Goal: Transaction & Acquisition: Register for event/course

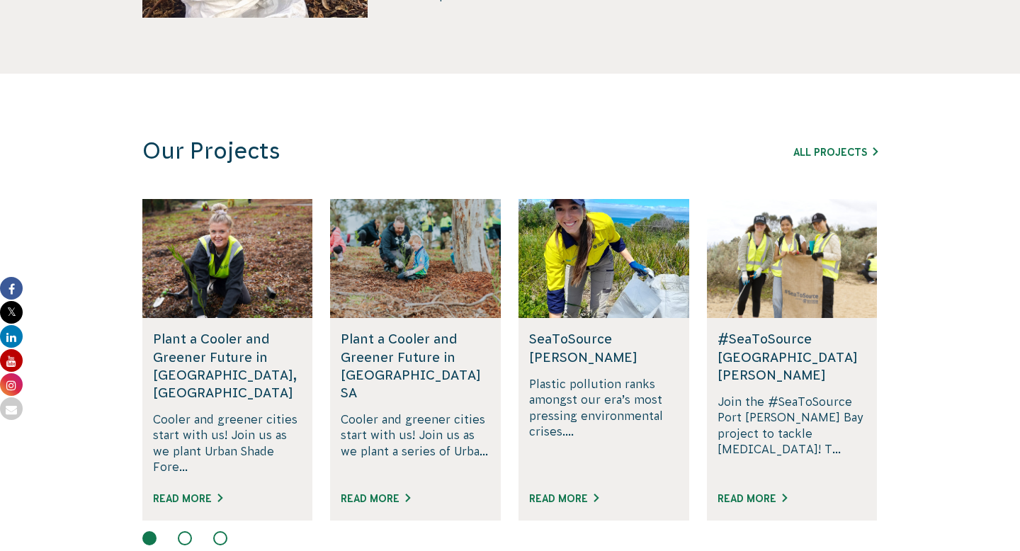
scroll to position [871, 0]
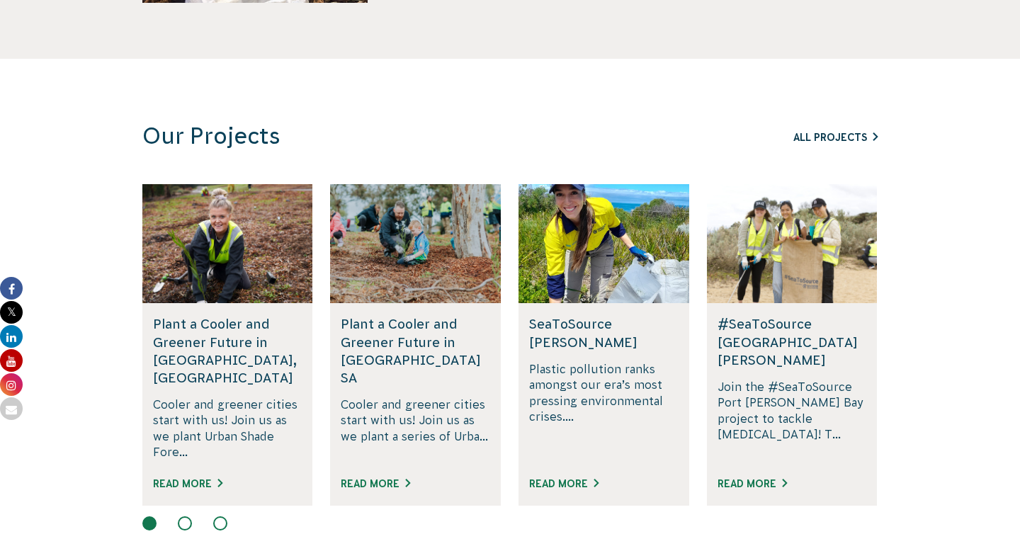
click at [811, 134] on link "All Projects" at bounding box center [836, 137] width 84 height 11
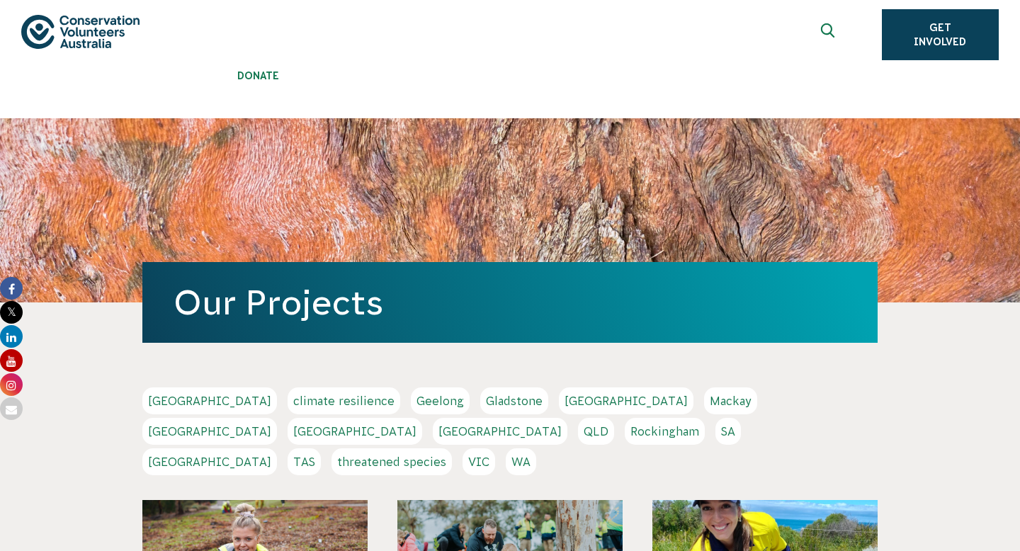
scroll to position [156, 0]
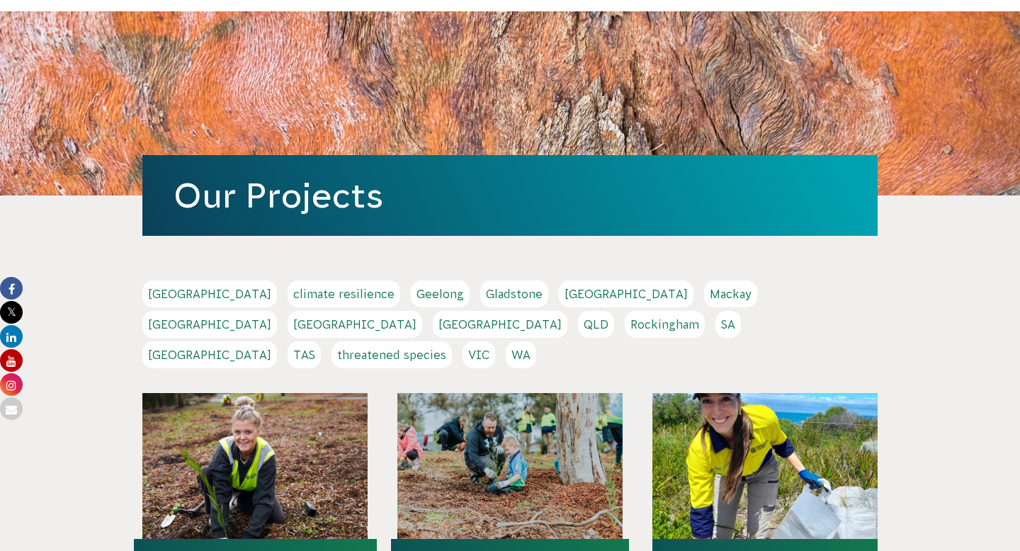
click at [277, 311] on link "Melbourne" at bounding box center [209, 324] width 135 height 27
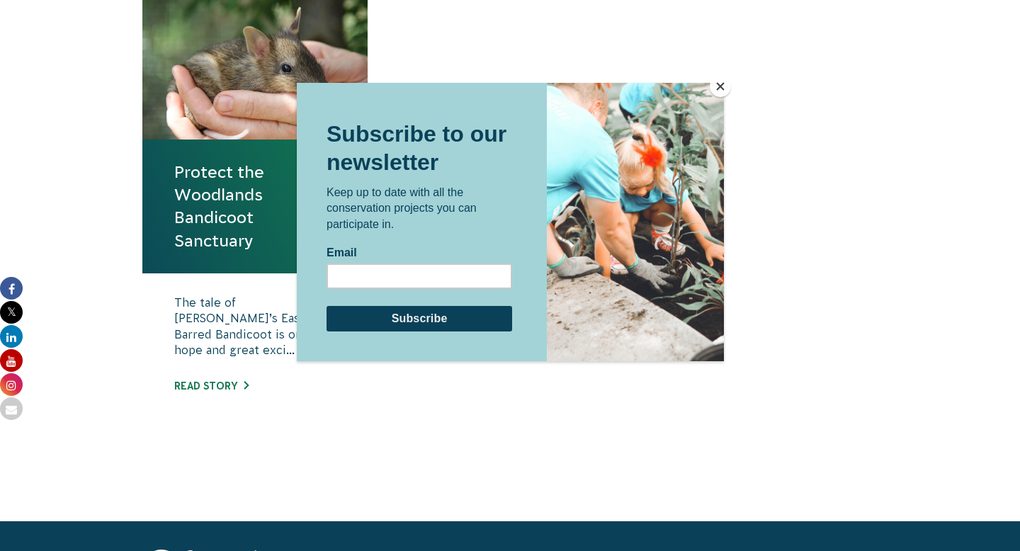
scroll to position [667, 0]
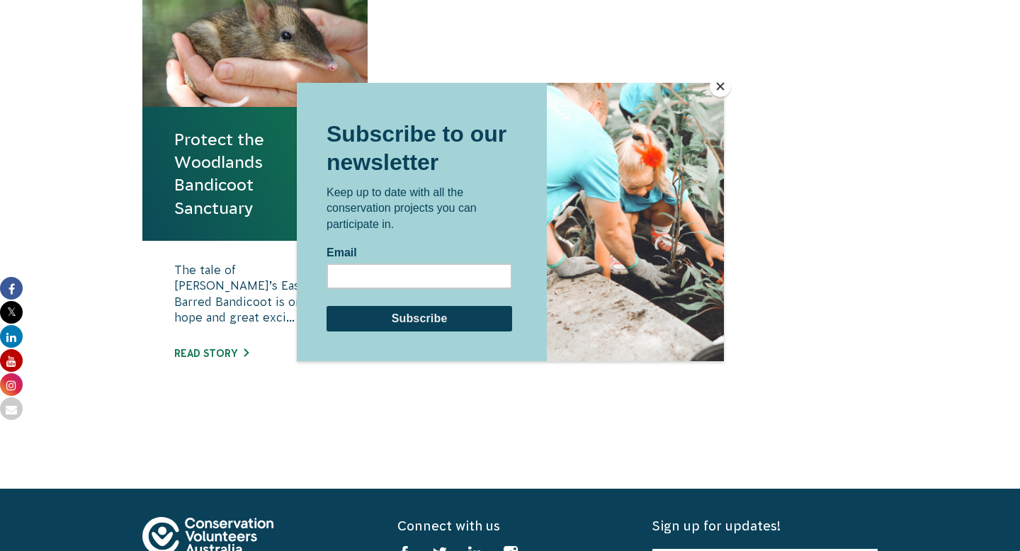
click at [531, 47] on div at bounding box center [510, 275] width 1020 height 551
click at [247, 207] on div at bounding box center [510, 275] width 1020 height 551
click at [714, 90] on button "Close" at bounding box center [720, 86] width 21 height 21
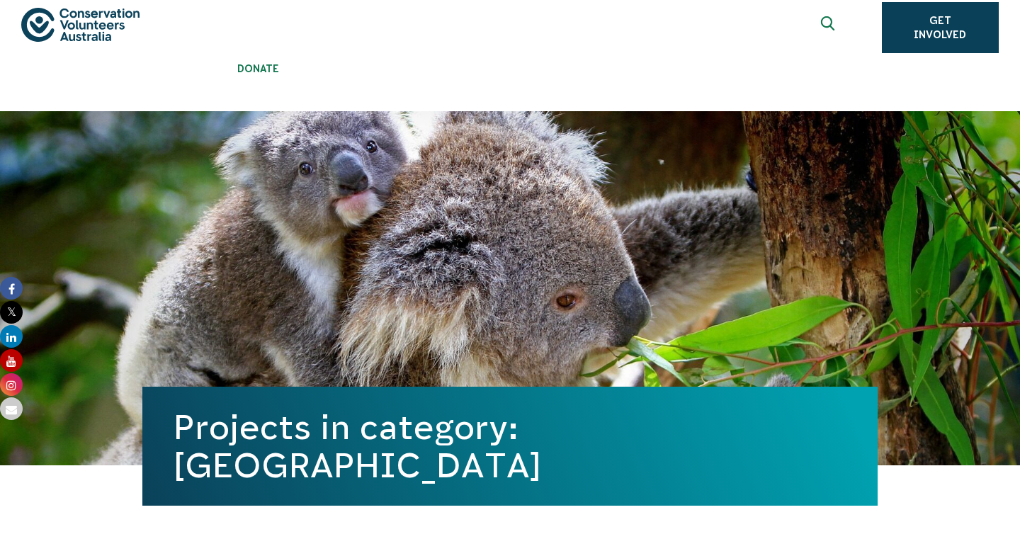
scroll to position [0, 0]
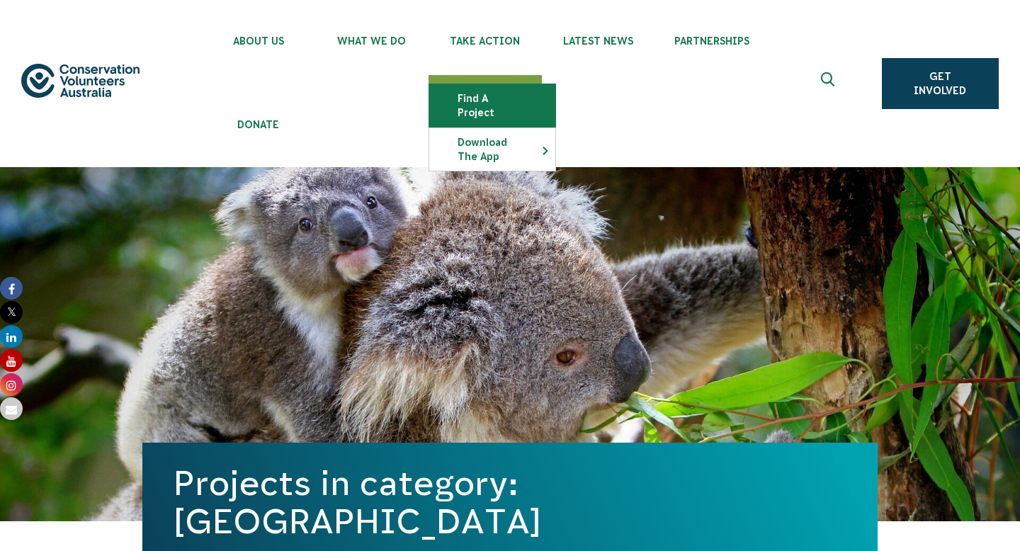
click at [495, 96] on link "Find a project" at bounding box center [492, 105] width 126 height 43
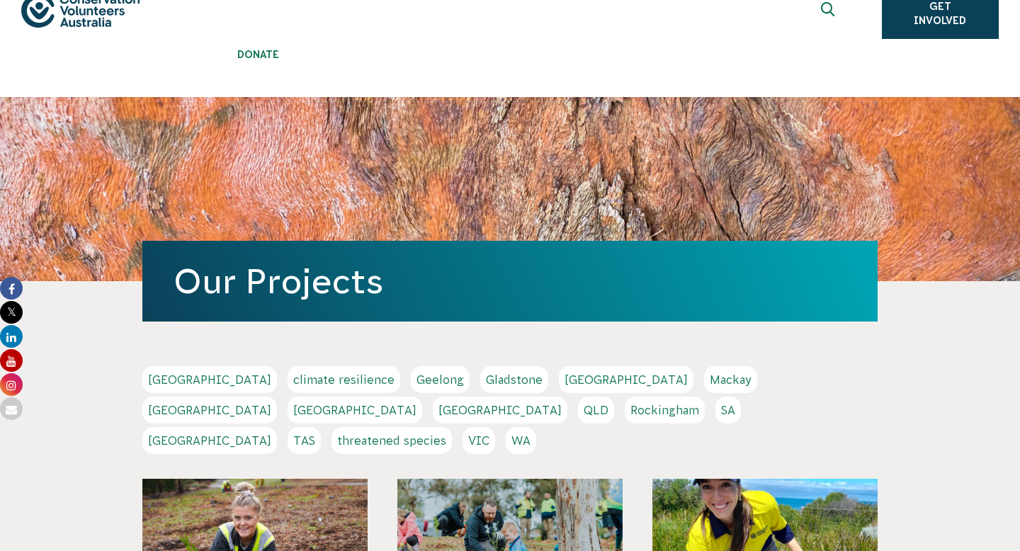
scroll to position [222, 0]
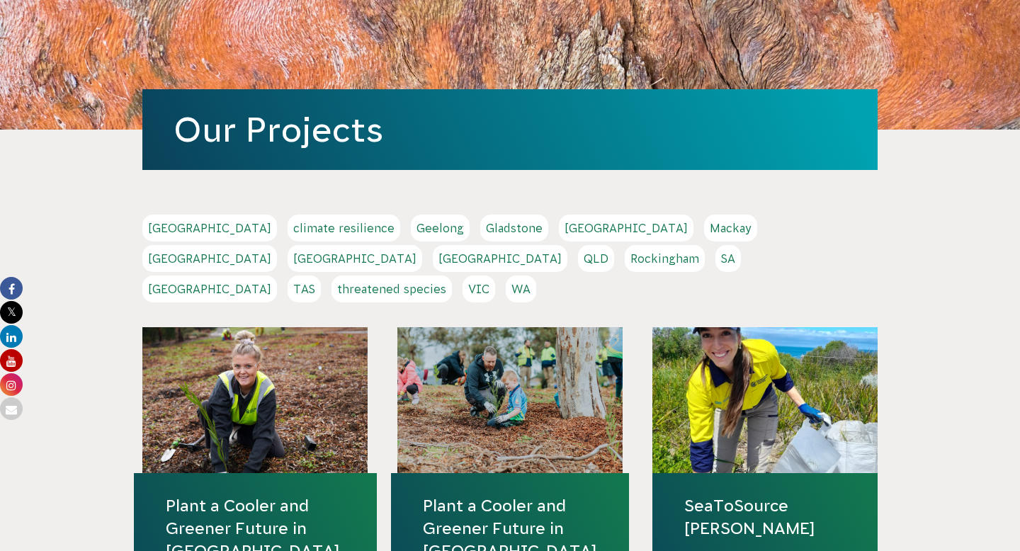
click at [495, 276] on link "VIC" at bounding box center [479, 289] width 33 height 27
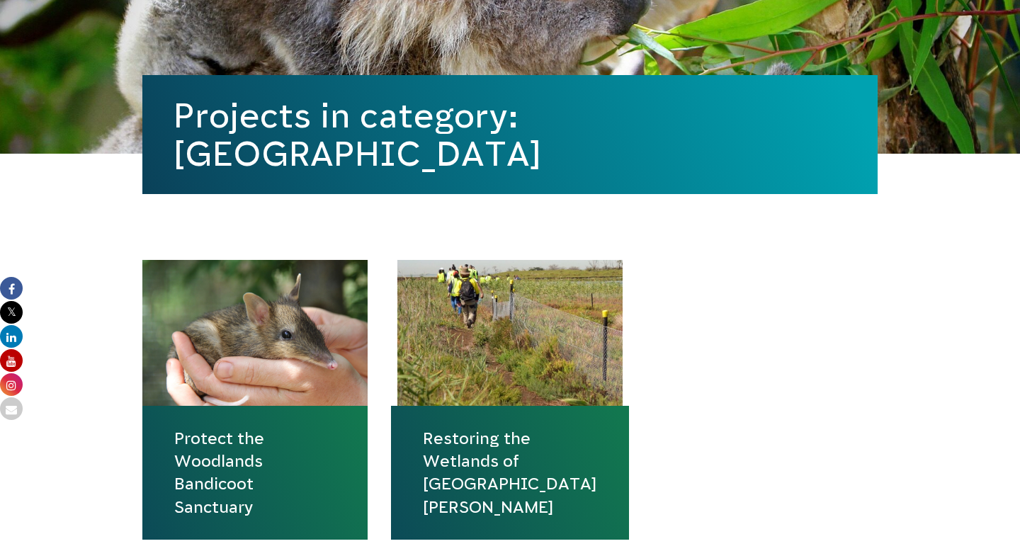
scroll to position [465, 0]
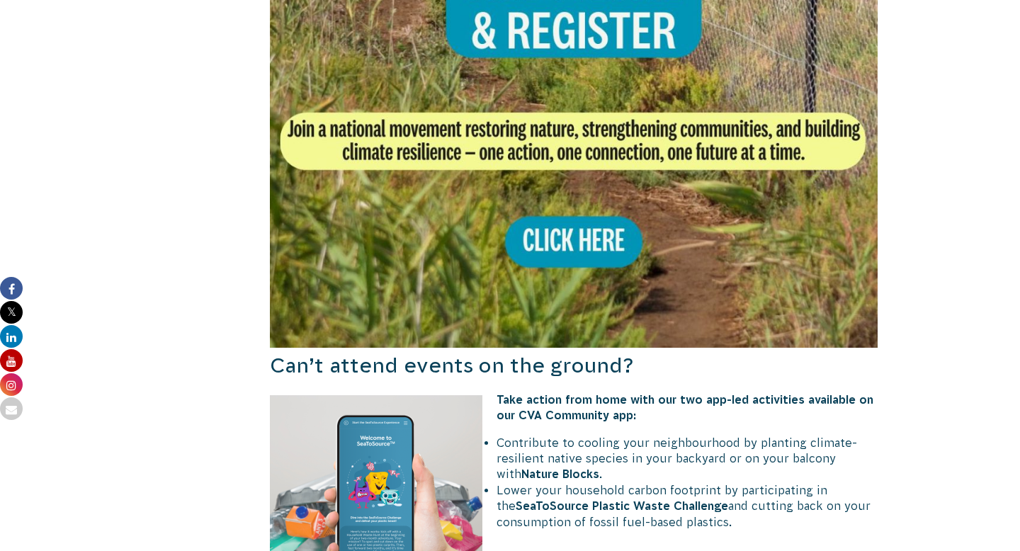
scroll to position [1283, 0]
